Goal: Task Accomplishment & Management: Manage account settings

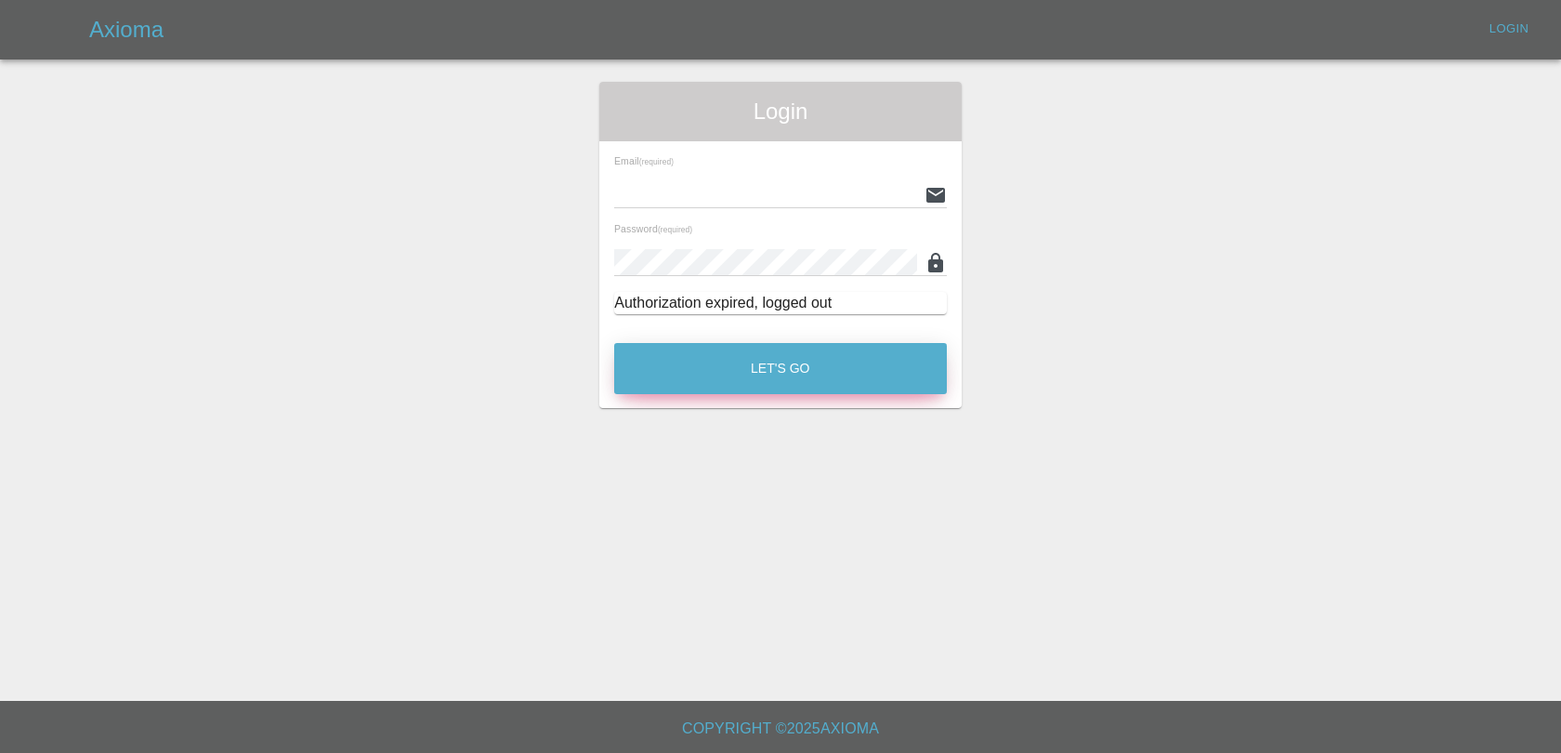
type input "[EMAIL_ADDRESS][DOMAIN_NAME]"
click at [782, 348] on button "Let's Go" at bounding box center [780, 368] width 333 height 51
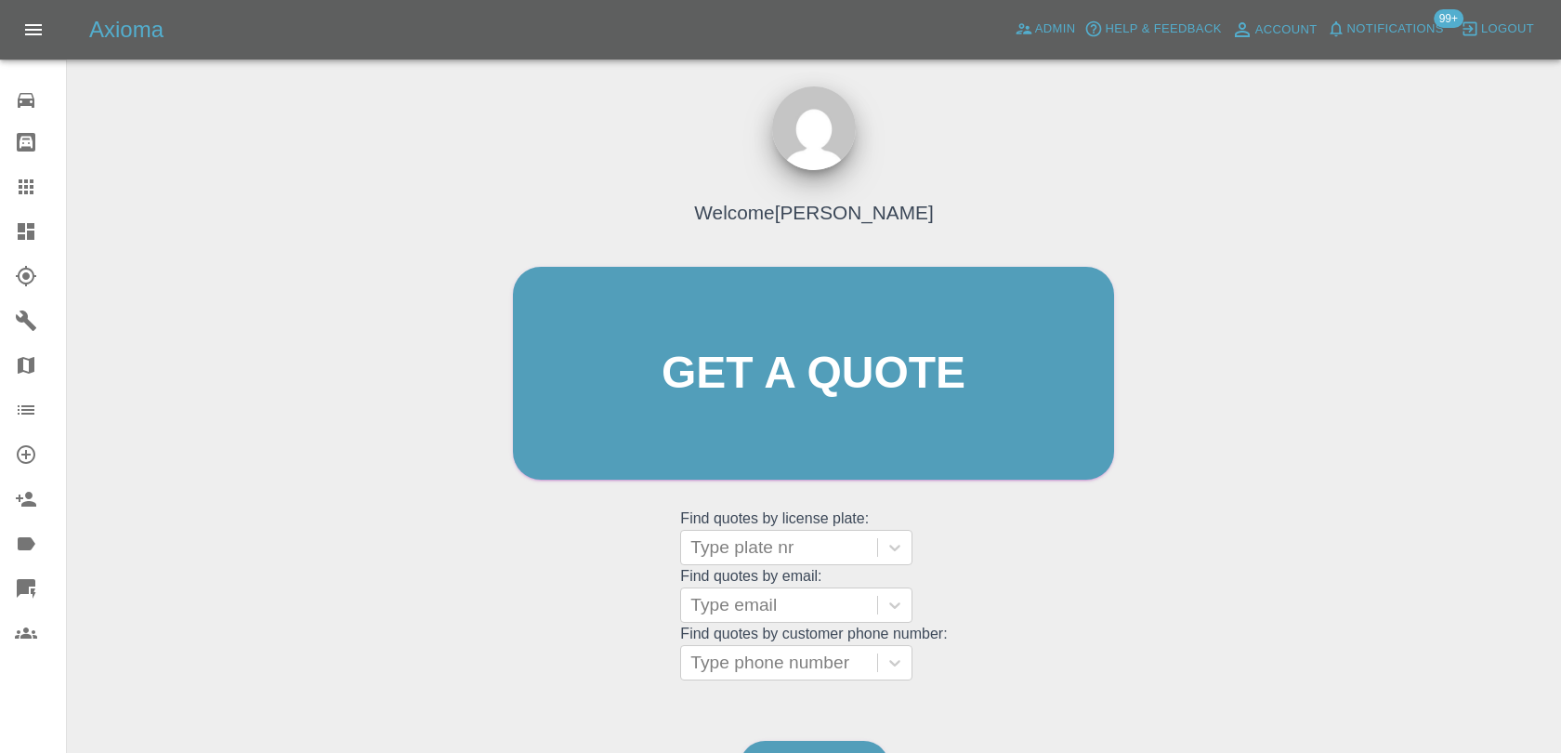
click at [1383, 27] on span "Notifications" at bounding box center [1395, 29] width 97 height 21
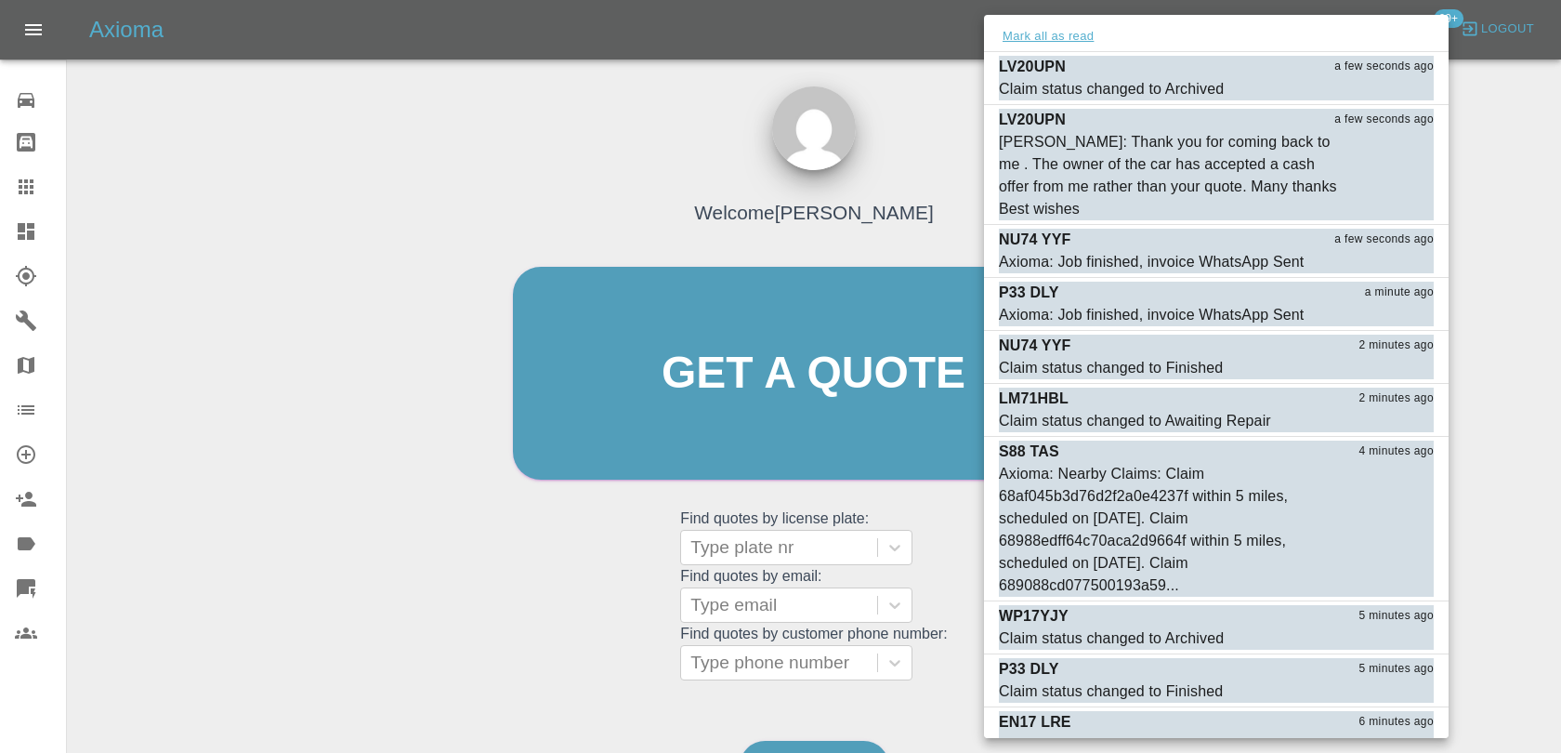
click at [1068, 43] on button "Mark all as read" at bounding box center [1048, 36] width 98 height 21
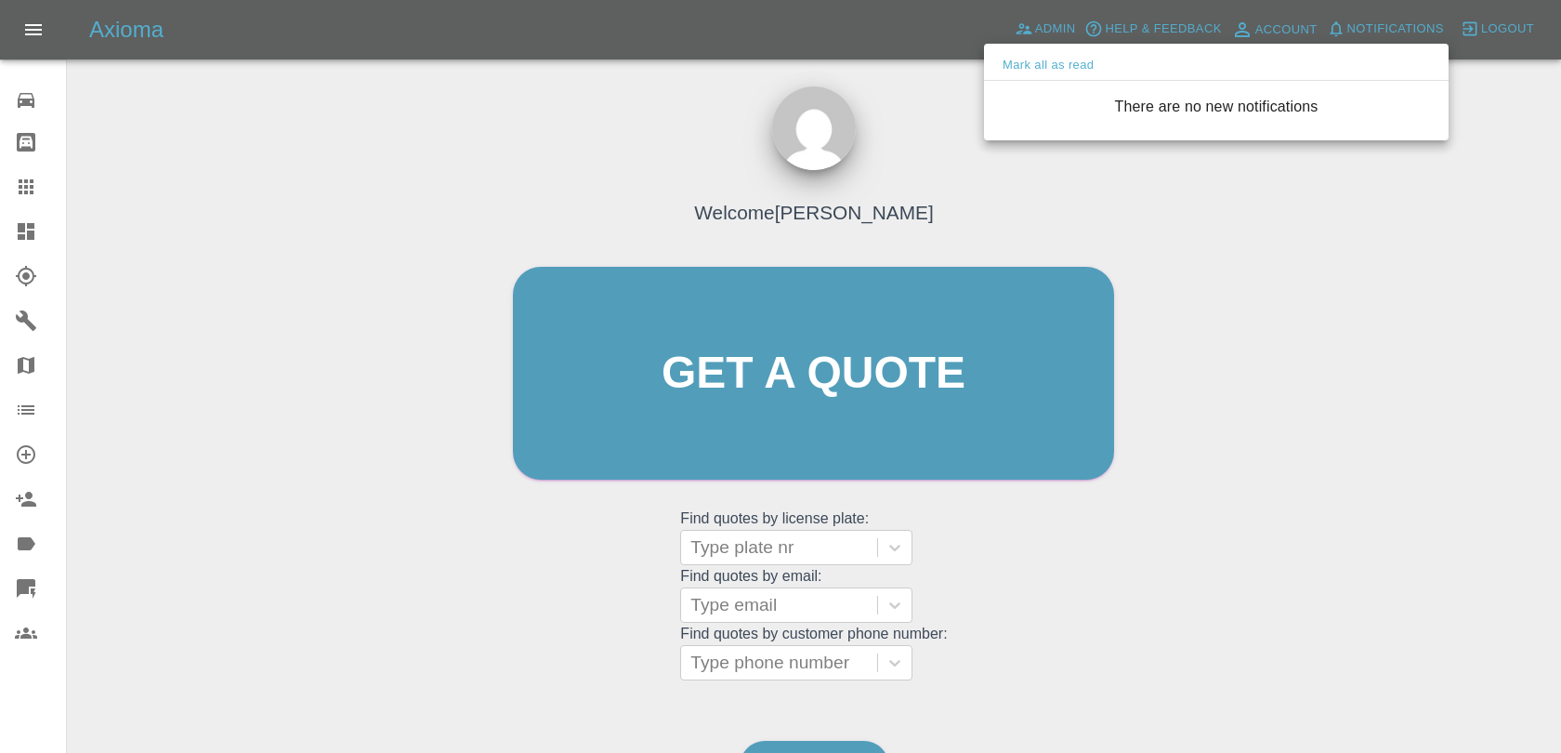
click at [948, 137] on div at bounding box center [780, 376] width 1561 height 753
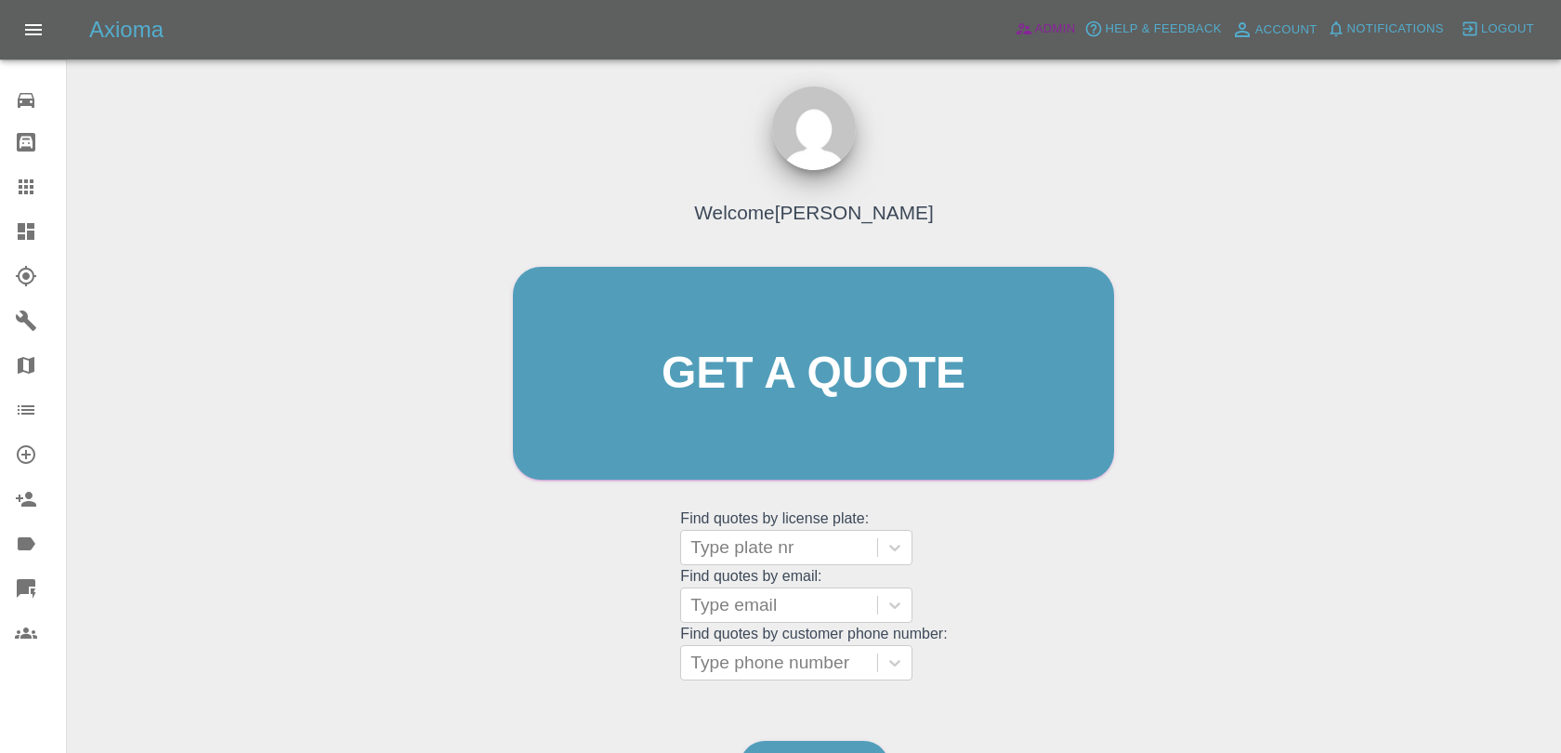
click at [1038, 30] on span "Admin" at bounding box center [1055, 29] width 41 height 21
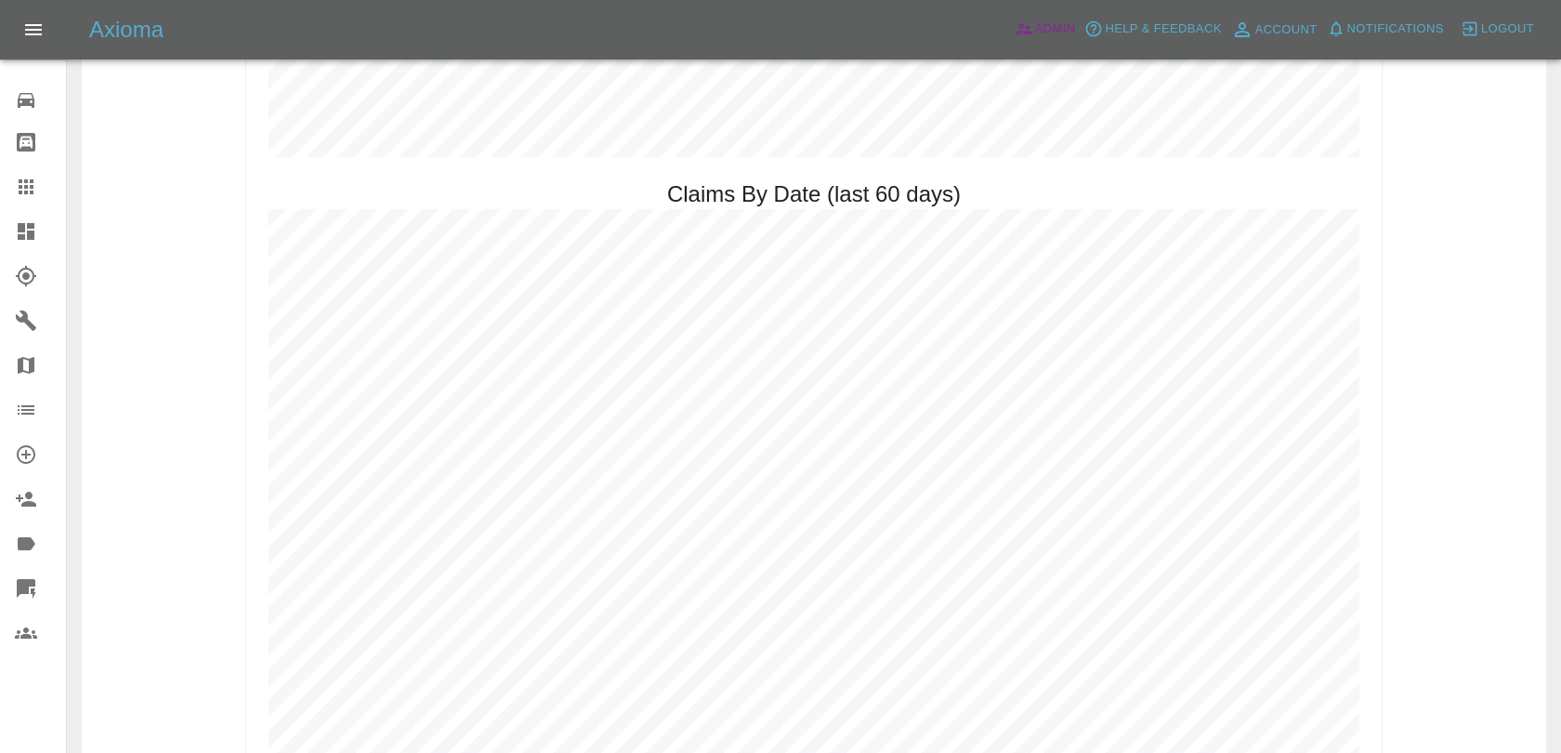
scroll to position [2008, 0]
